Goal: Navigation & Orientation: Find specific page/section

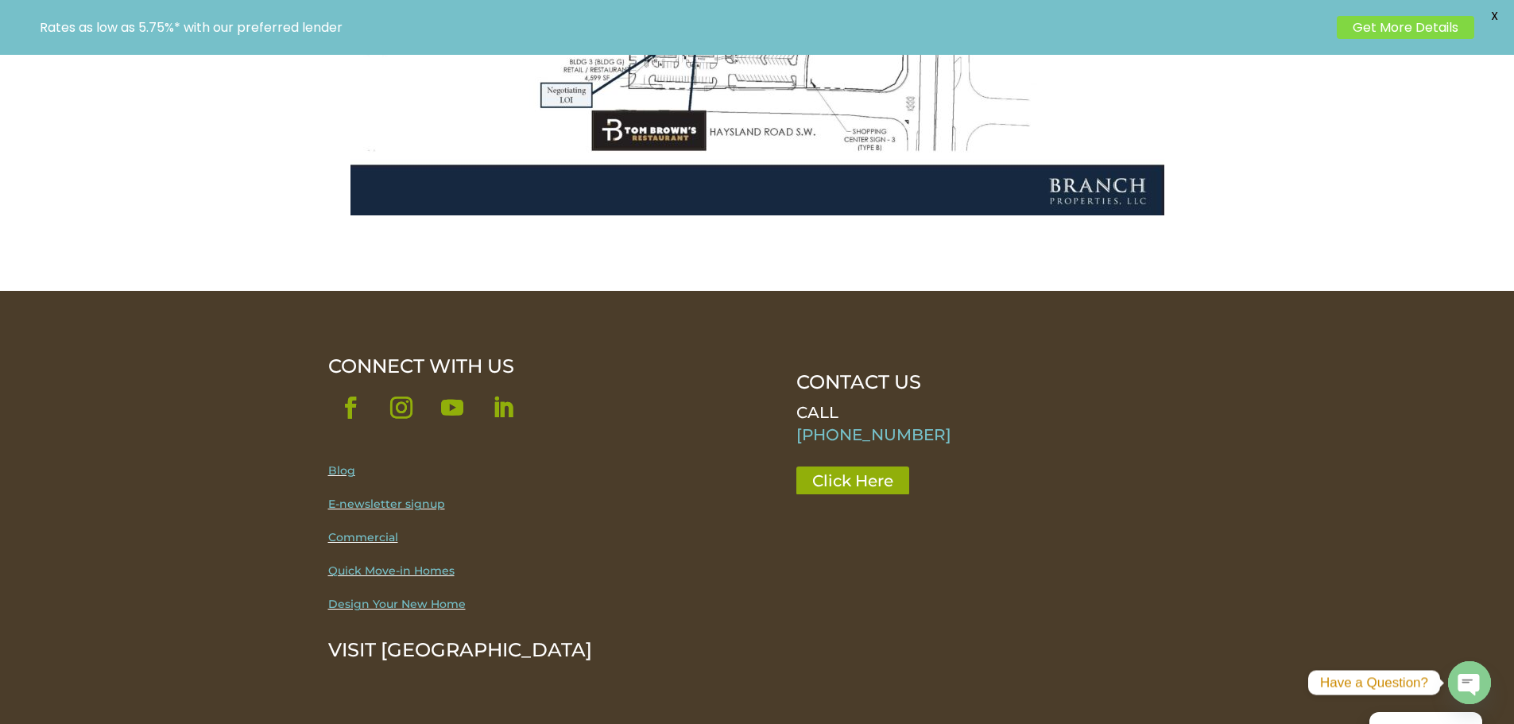
scroll to position [2650, 0]
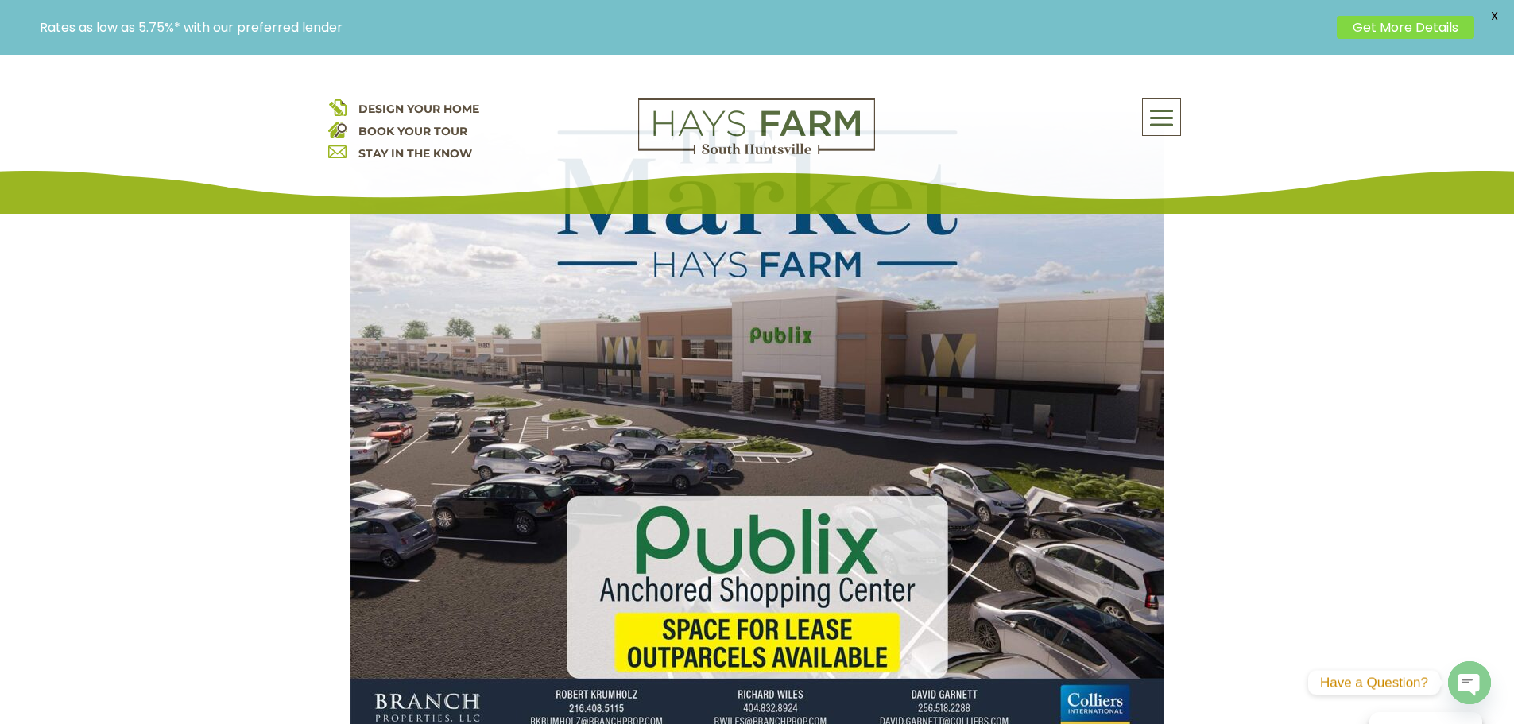
scroll to position [880, 0]
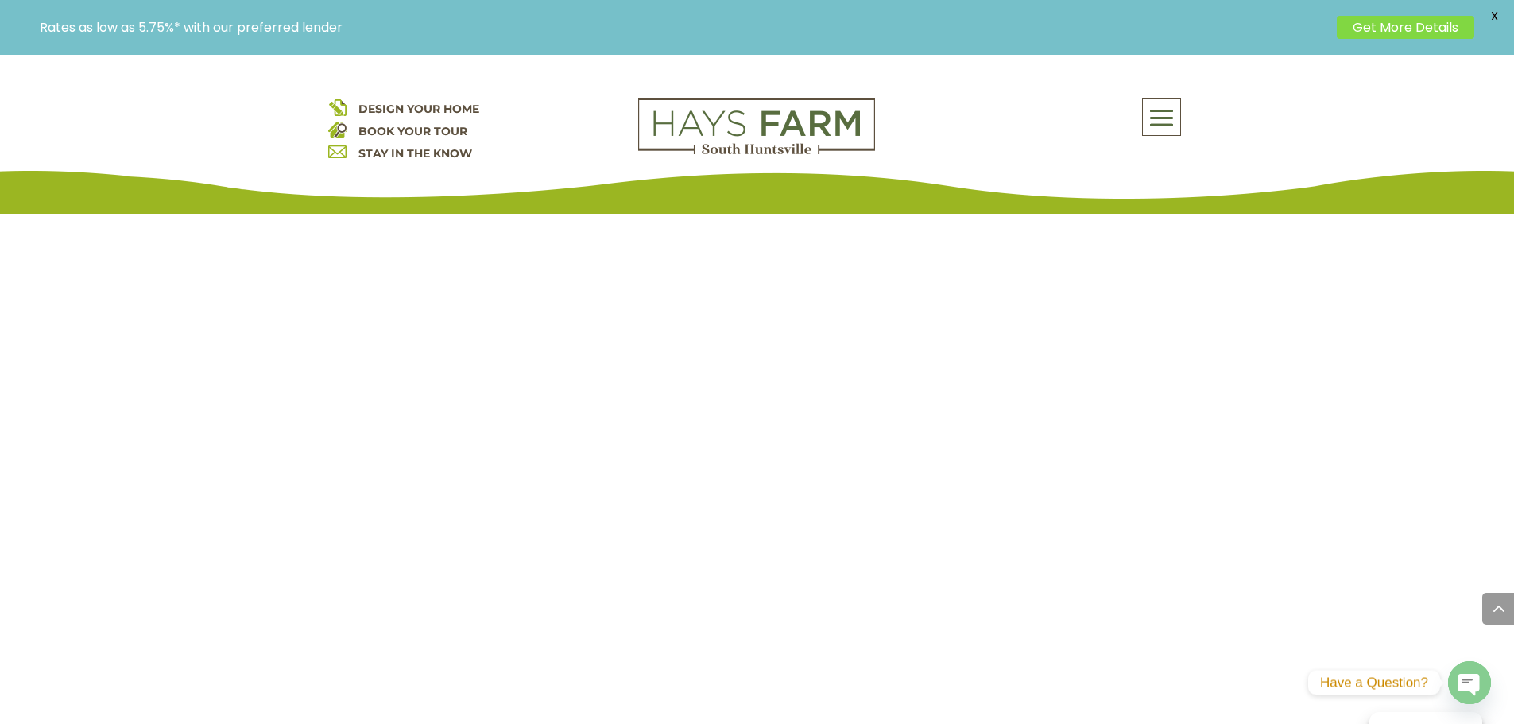
scroll to position [1325, 0]
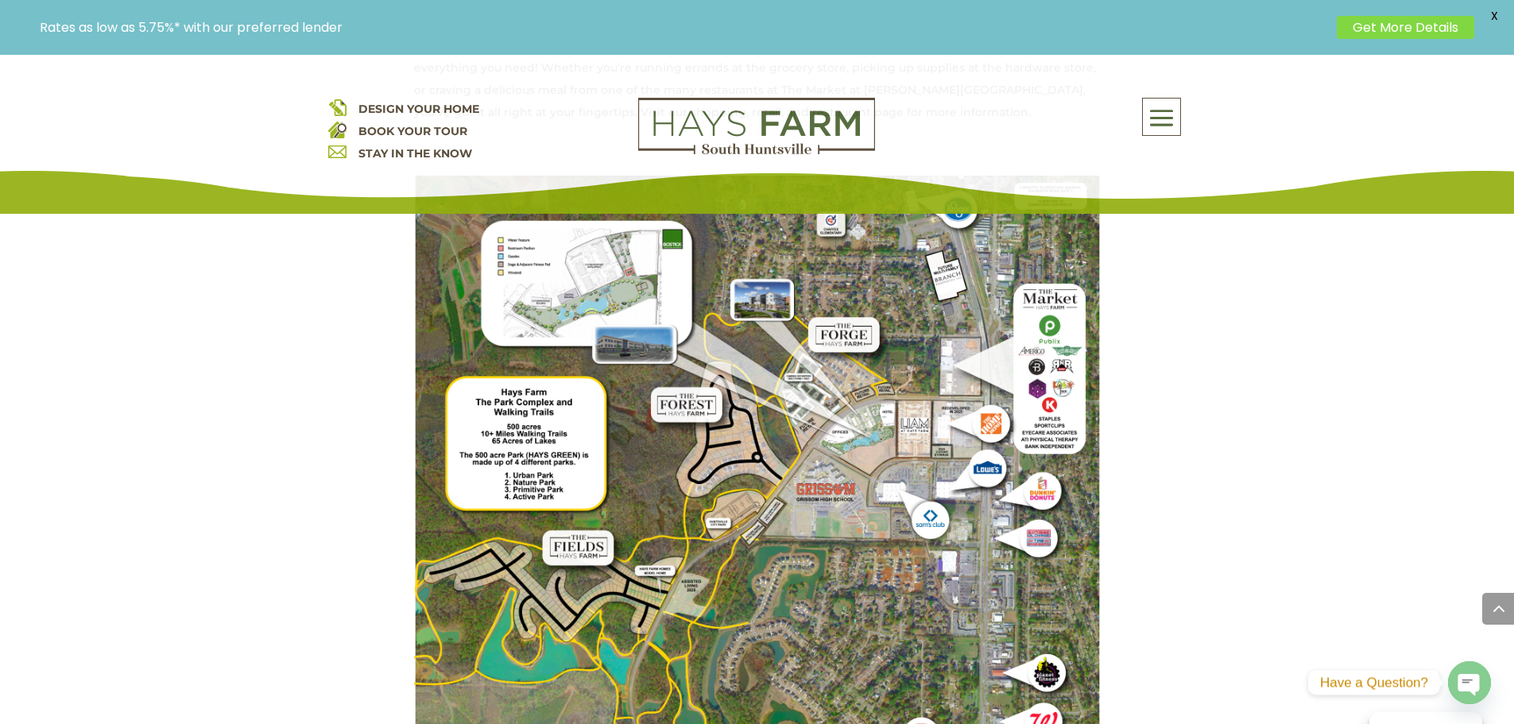
click at [1496, 15] on span "X" at bounding box center [1495, 16] width 24 height 24
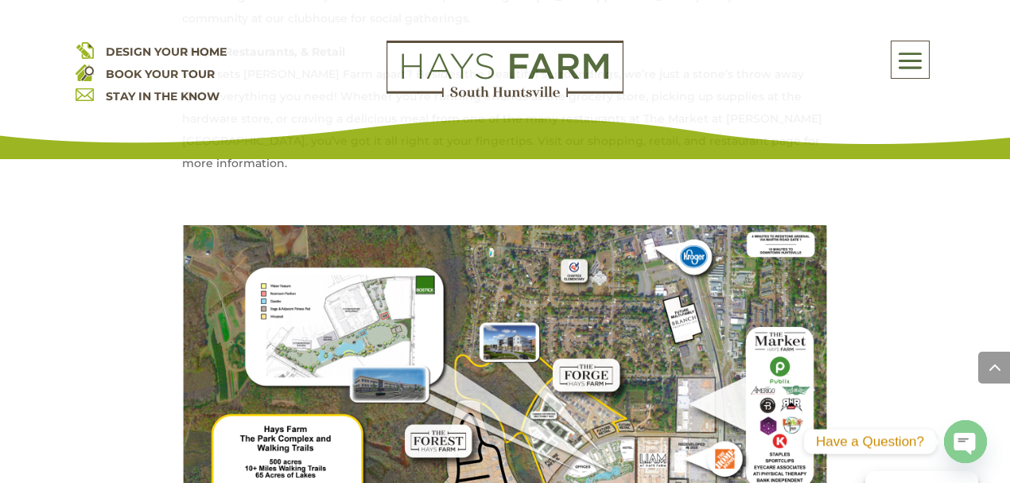
scroll to position [1413, 0]
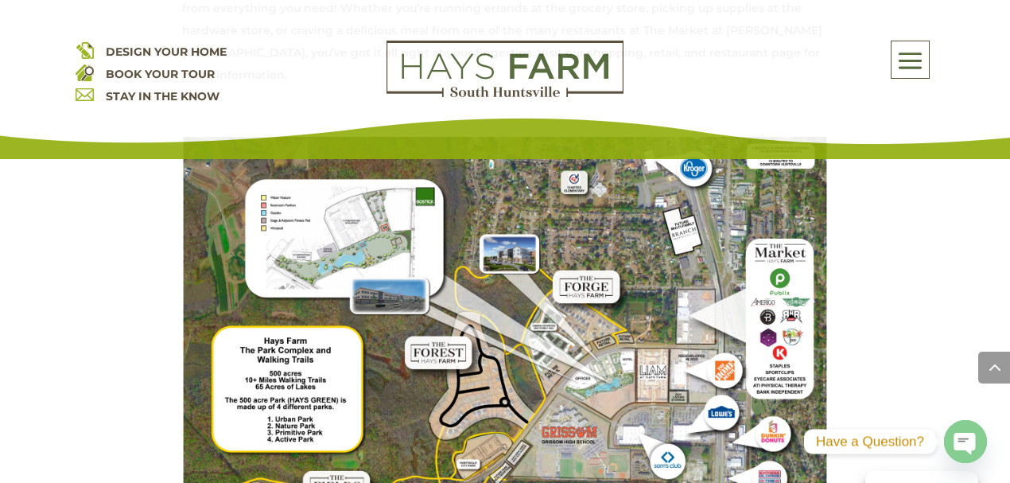
click at [996, 367] on span at bounding box center [994, 367] width 32 height 32
